Goal: Task Accomplishment & Management: Manage account settings

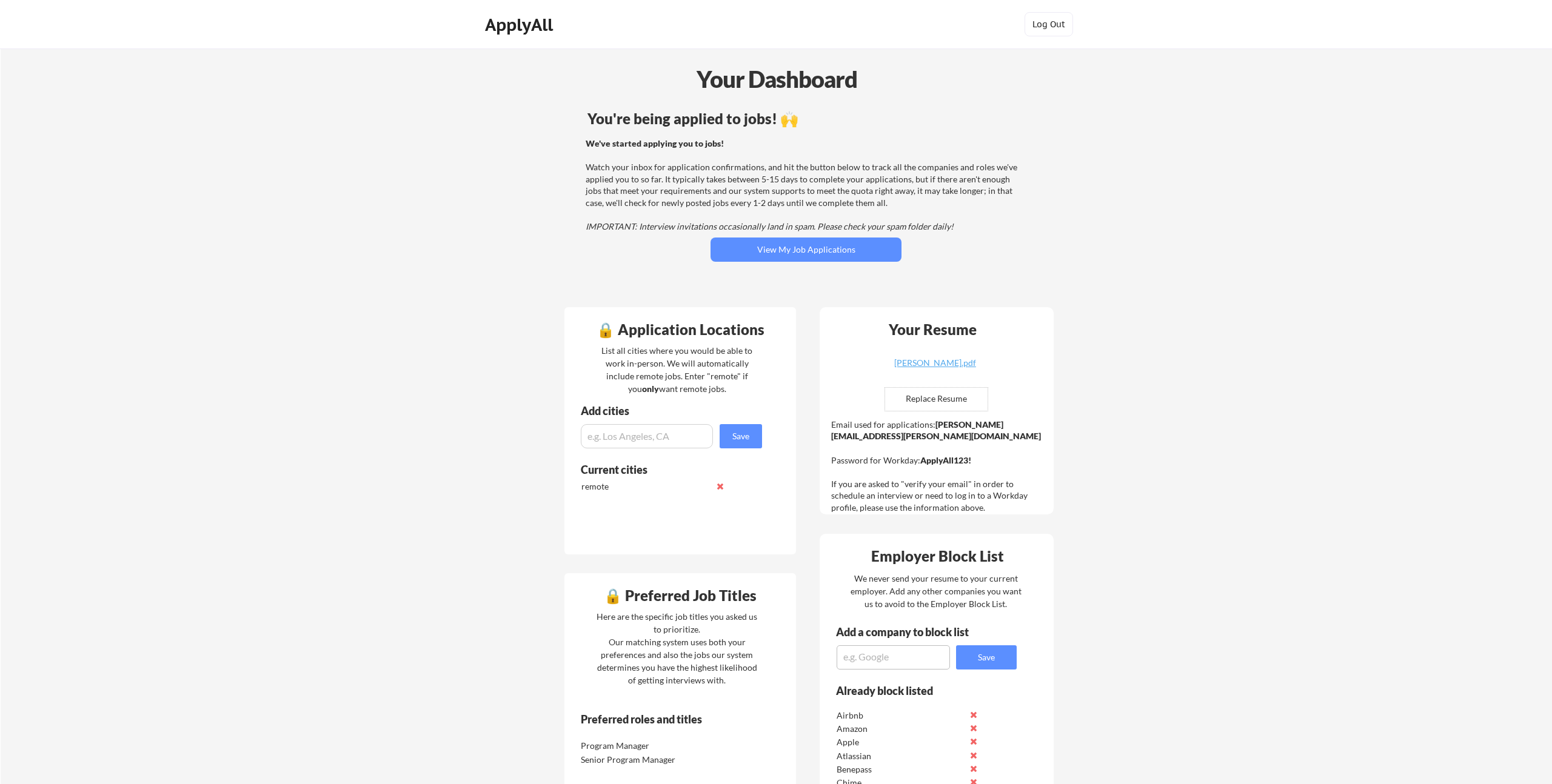
click at [912, 655] on textarea at bounding box center [893, 658] width 113 height 24
type textarea "Amplify"
click at [995, 656] on button "Save" at bounding box center [986, 658] width 60 height 24
click at [898, 650] on textarea at bounding box center [893, 658] width 113 height 24
click at [879, 659] on textarea "Sket" at bounding box center [893, 658] width 113 height 24
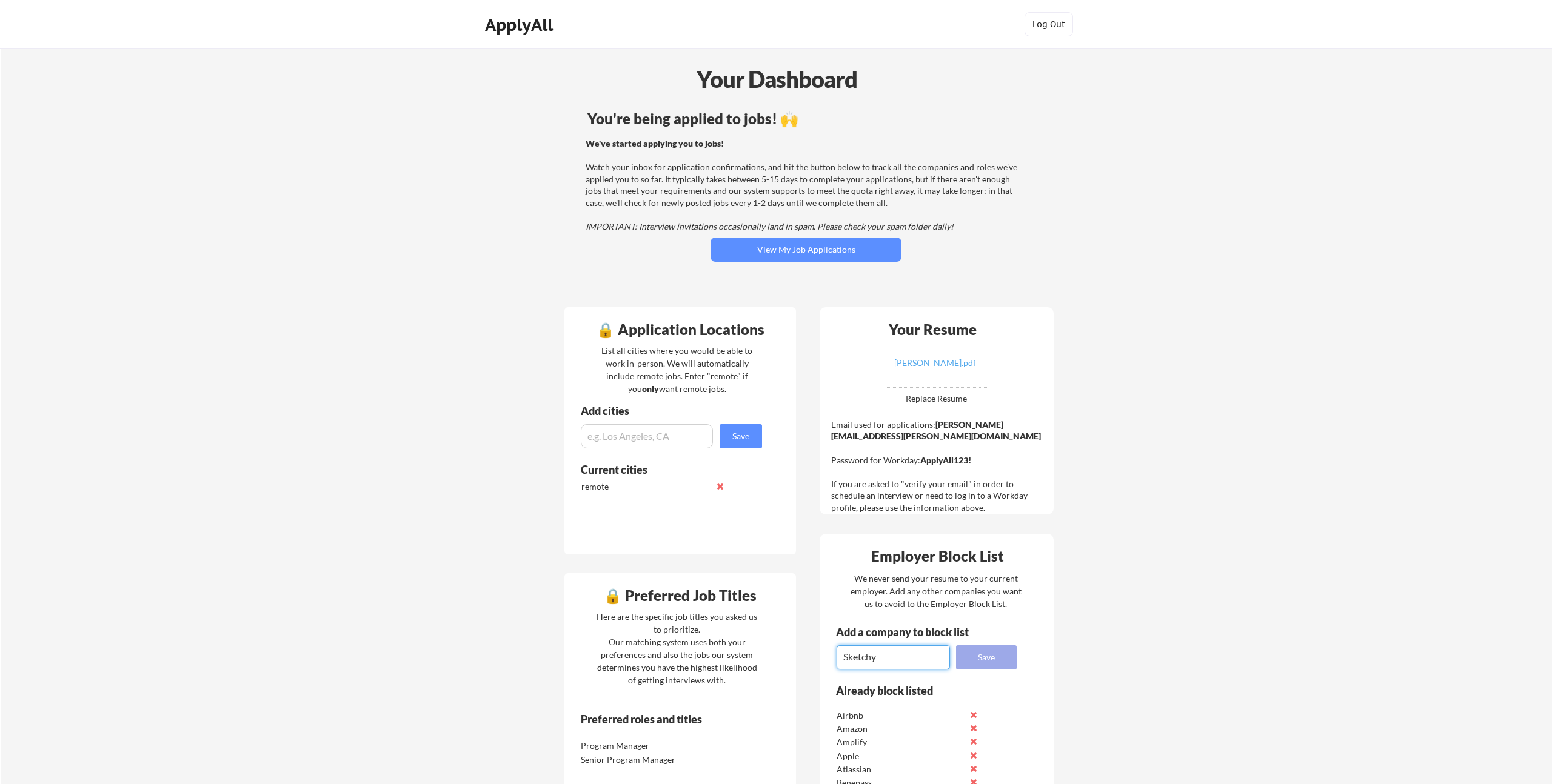
type textarea "Sketchy"
click at [971, 653] on button "Save" at bounding box center [986, 658] width 60 height 24
click at [898, 659] on textarea at bounding box center [893, 658] width 113 height 24
type textarea "MagicSchool"
click at [983, 656] on button "Save" at bounding box center [986, 658] width 60 height 24
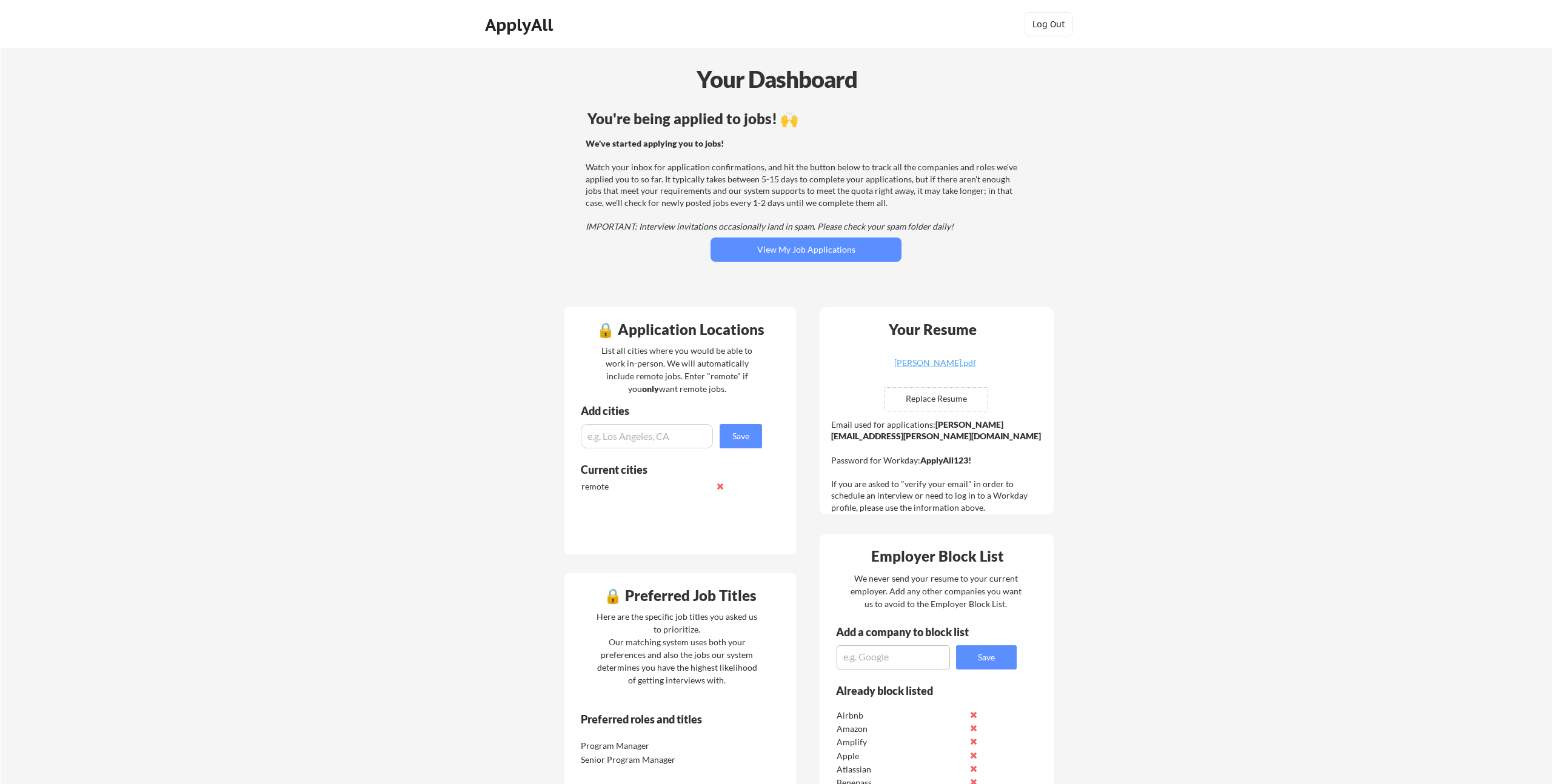
click at [900, 661] on textarea at bounding box center [893, 658] width 113 height 24
type textarea "Cactus Communications"
click at [994, 655] on button "Save" at bounding box center [986, 658] width 60 height 24
click at [925, 664] on textarea at bounding box center [893, 658] width 113 height 24
type textarea "Amira"
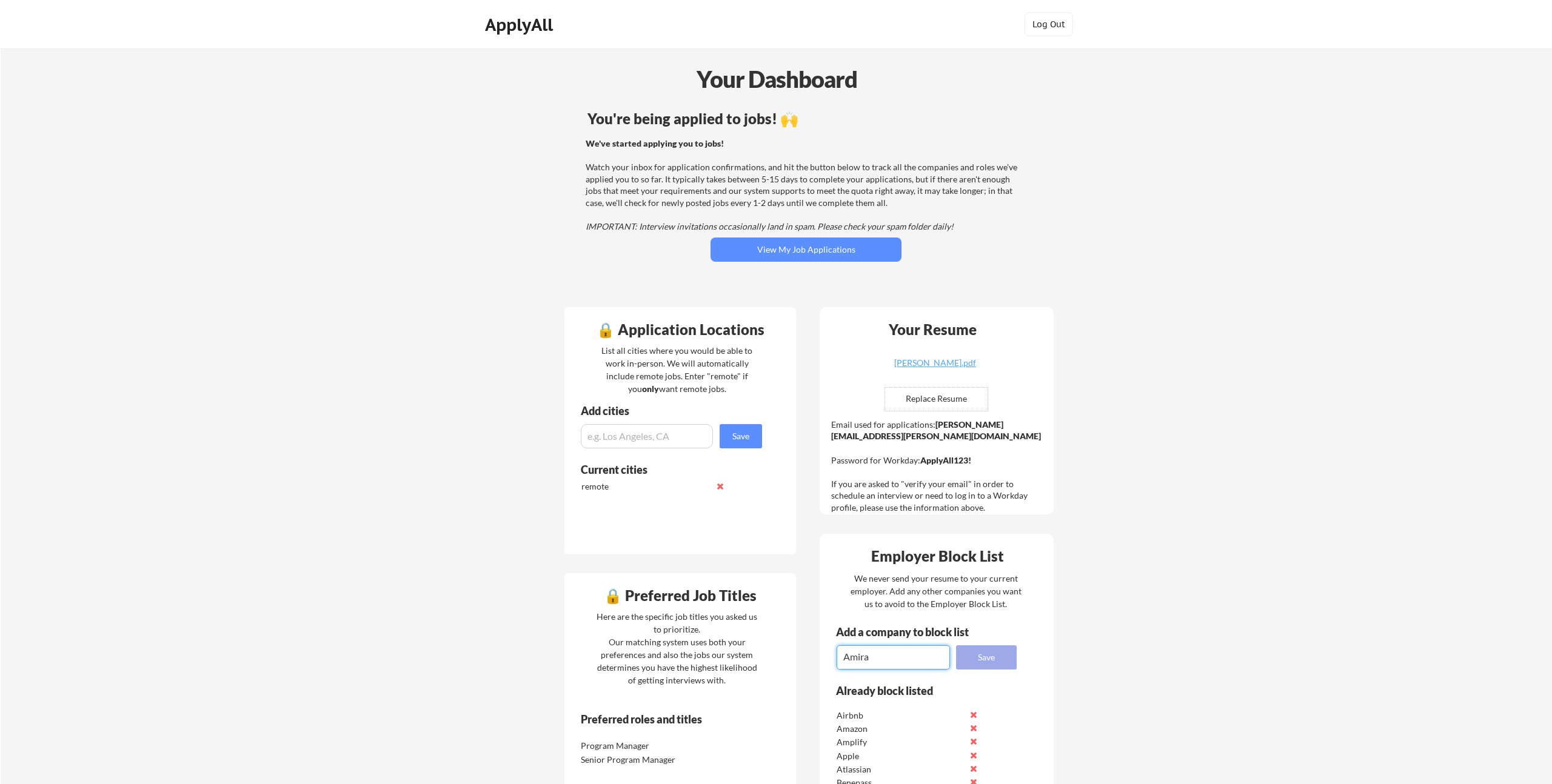
click at [995, 652] on button "Save" at bounding box center [986, 658] width 60 height 24
click at [948, 406] on input "file" at bounding box center [936, 400] width 103 height 23
click at [907, 662] on textarea at bounding box center [893, 658] width 113 height 24
type textarea "Panorama Education"
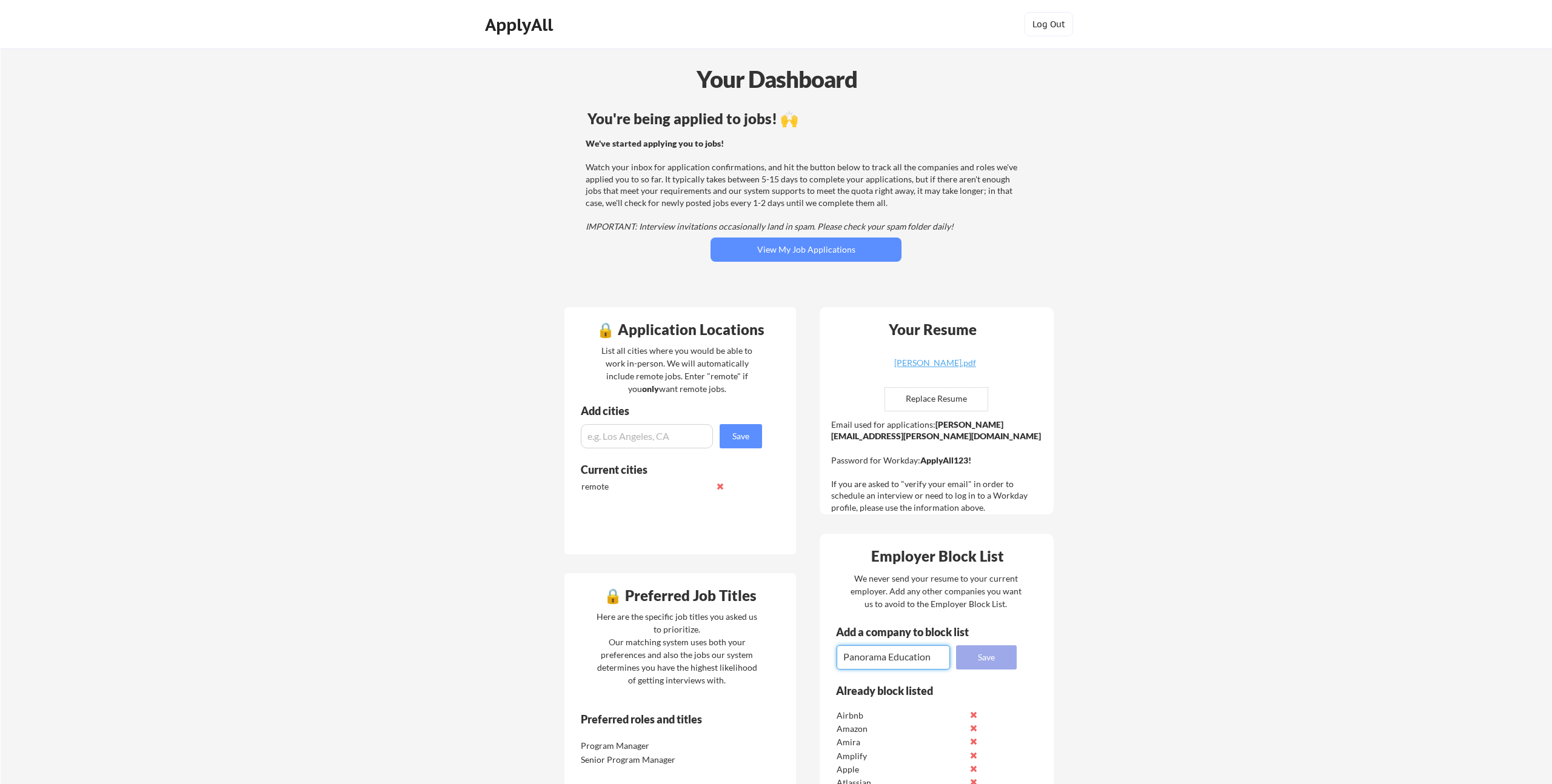
click at [991, 668] on button "Save" at bounding box center [986, 658] width 60 height 24
click at [914, 663] on textarea at bounding box center [893, 658] width 113 height 24
type textarea "Anthropic"
click at [983, 661] on button "Save" at bounding box center [986, 658] width 60 height 24
